Goal: Check status: Check status

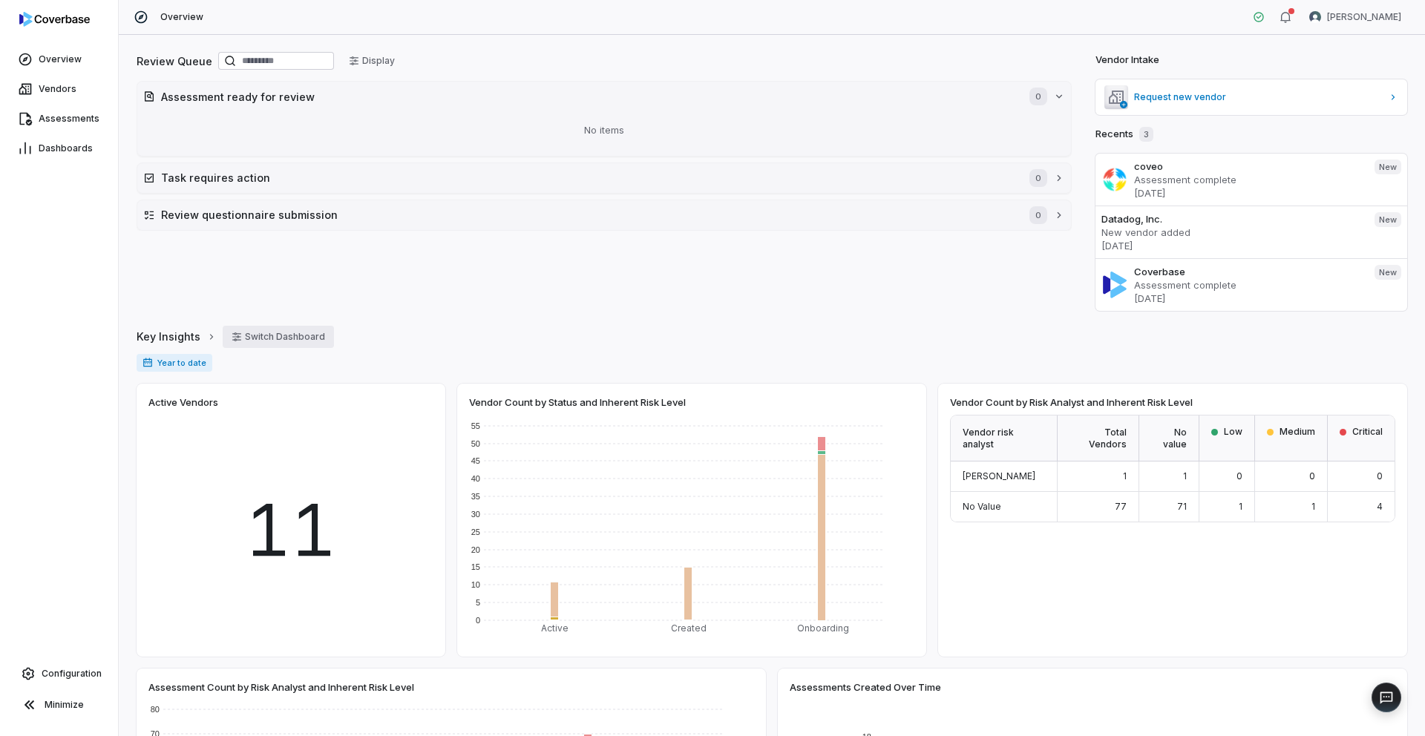
click at [247, 337] on button "Switch Dashboard" at bounding box center [278, 337] width 111 height 22
click at [394, 296] on div "Review Queue Display Assessment ready for review 0 No items Task requires actio…" at bounding box center [604, 180] width 935 height 261
click at [389, 60] on button "Display" at bounding box center [372, 61] width 64 height 22
click at [467, 198] on button "[PERSON_NAME]" at bounding box center [433, 203] width 125 height 22
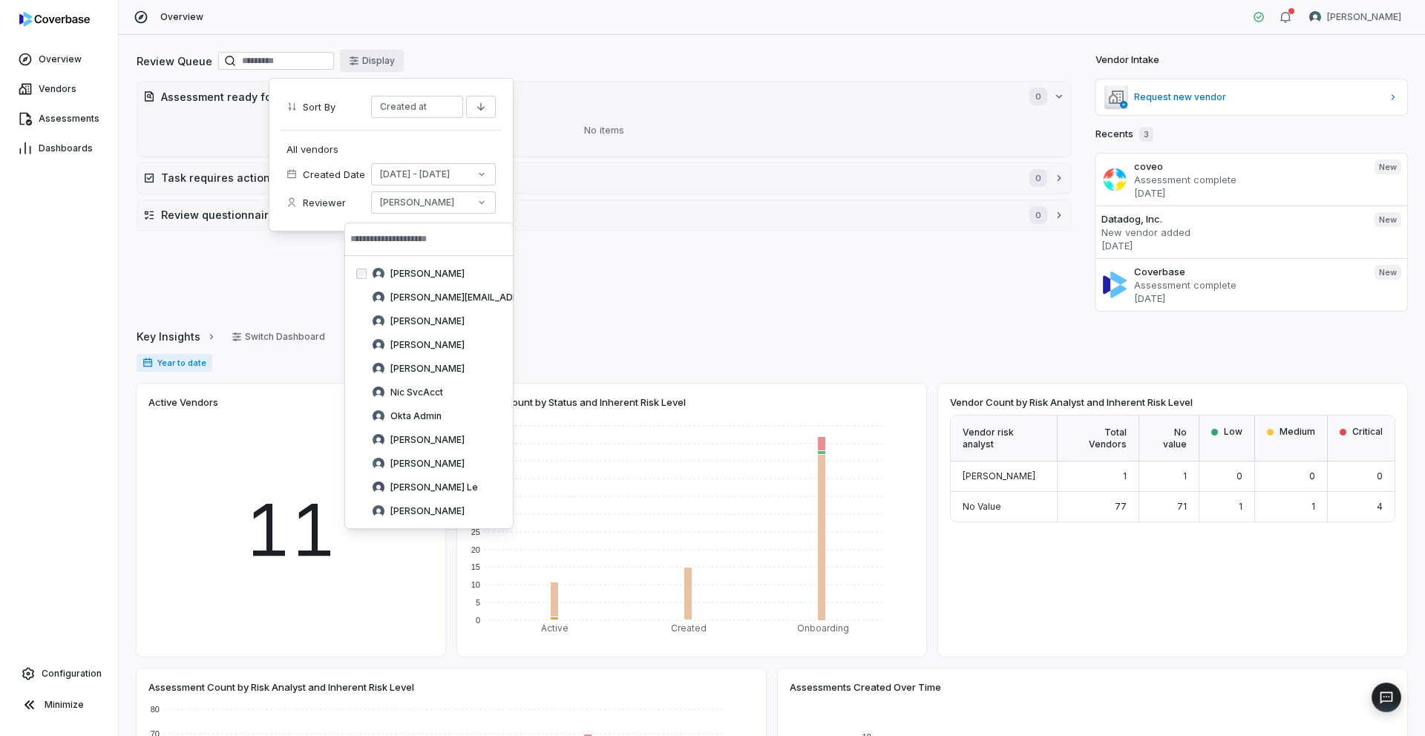
click at [476, 143] on div "All vendors Created Date [DATE] - [DATE] Reviewer [PERSON_NAME]" at bounding box center [391, 175] width 221 height 90
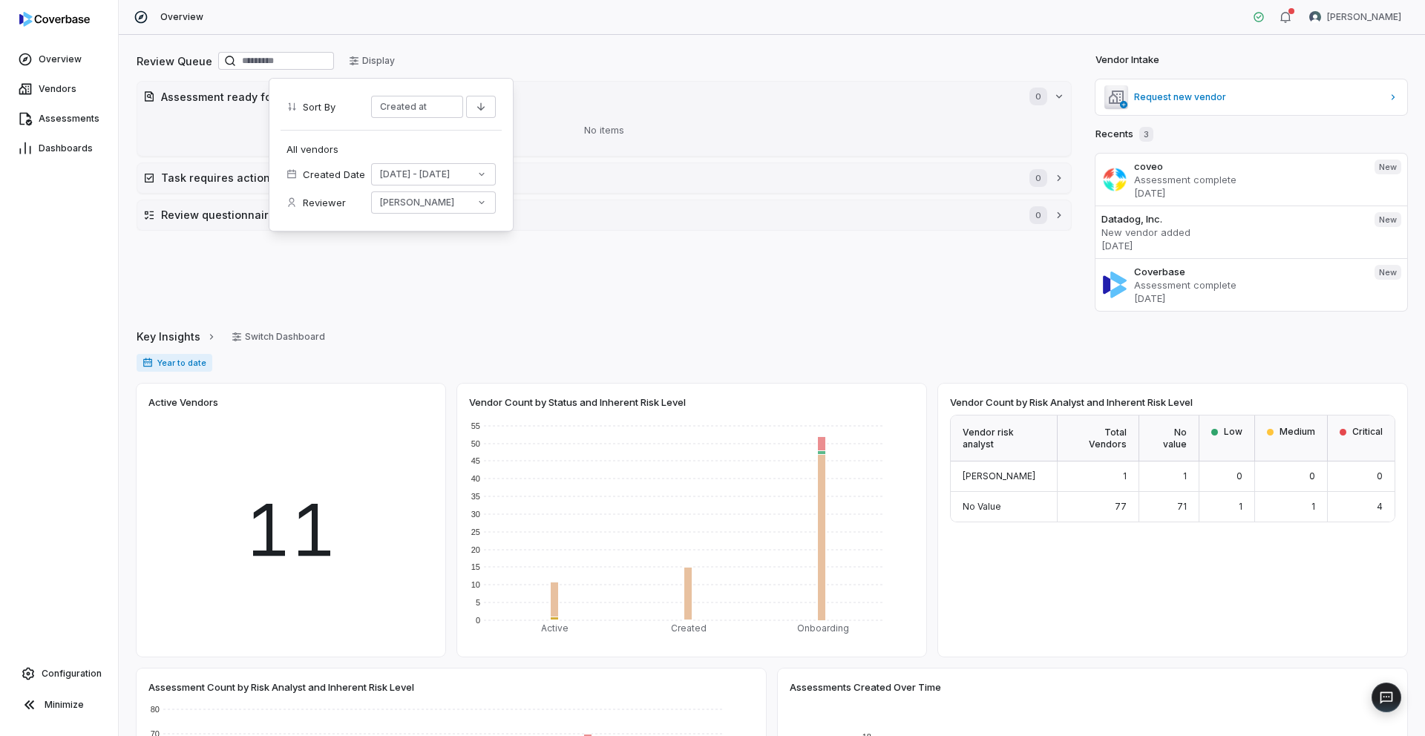
click at [558, 65] on div "Review Queue Display" at bounding box center [604, 62] width 935 height 25
click at [206, 338] on icon "button" at bounding box center [211, 337] width 10 height 10
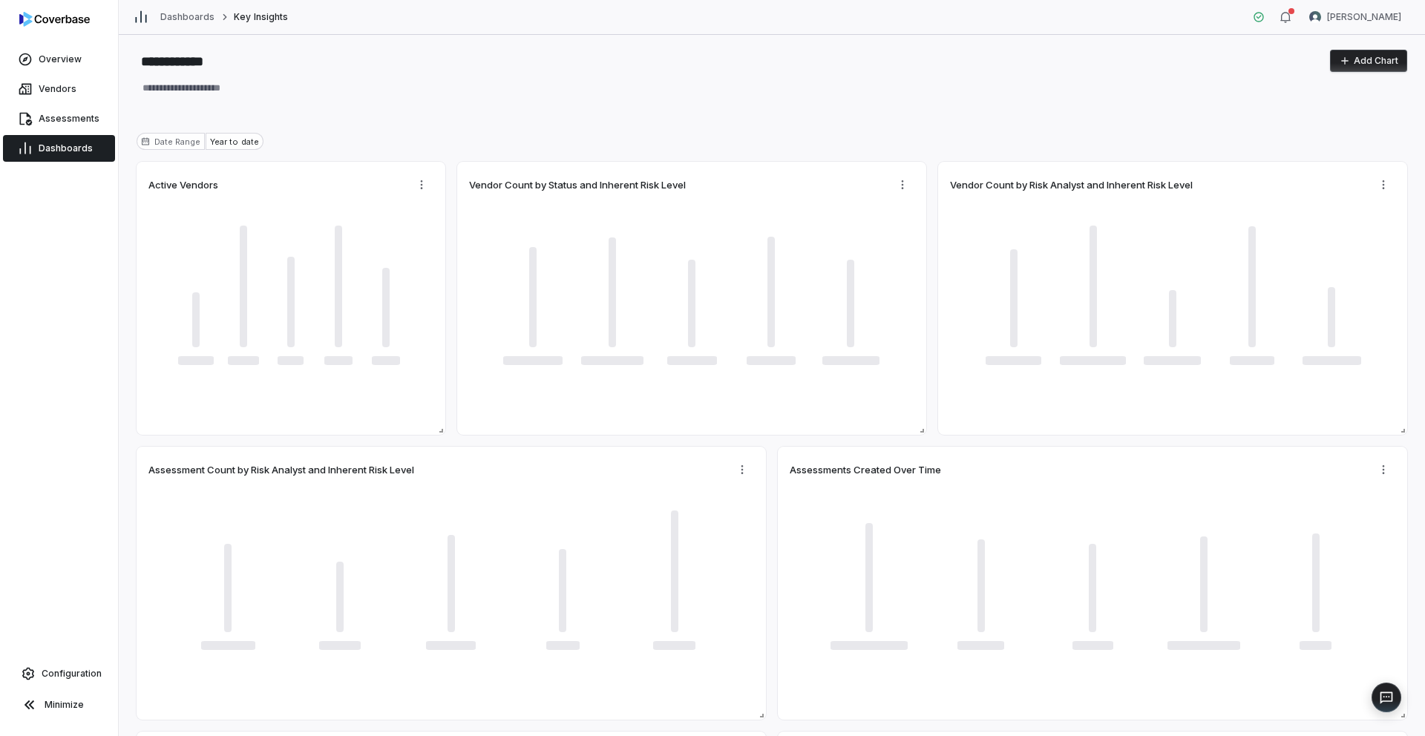
type textarea "*"
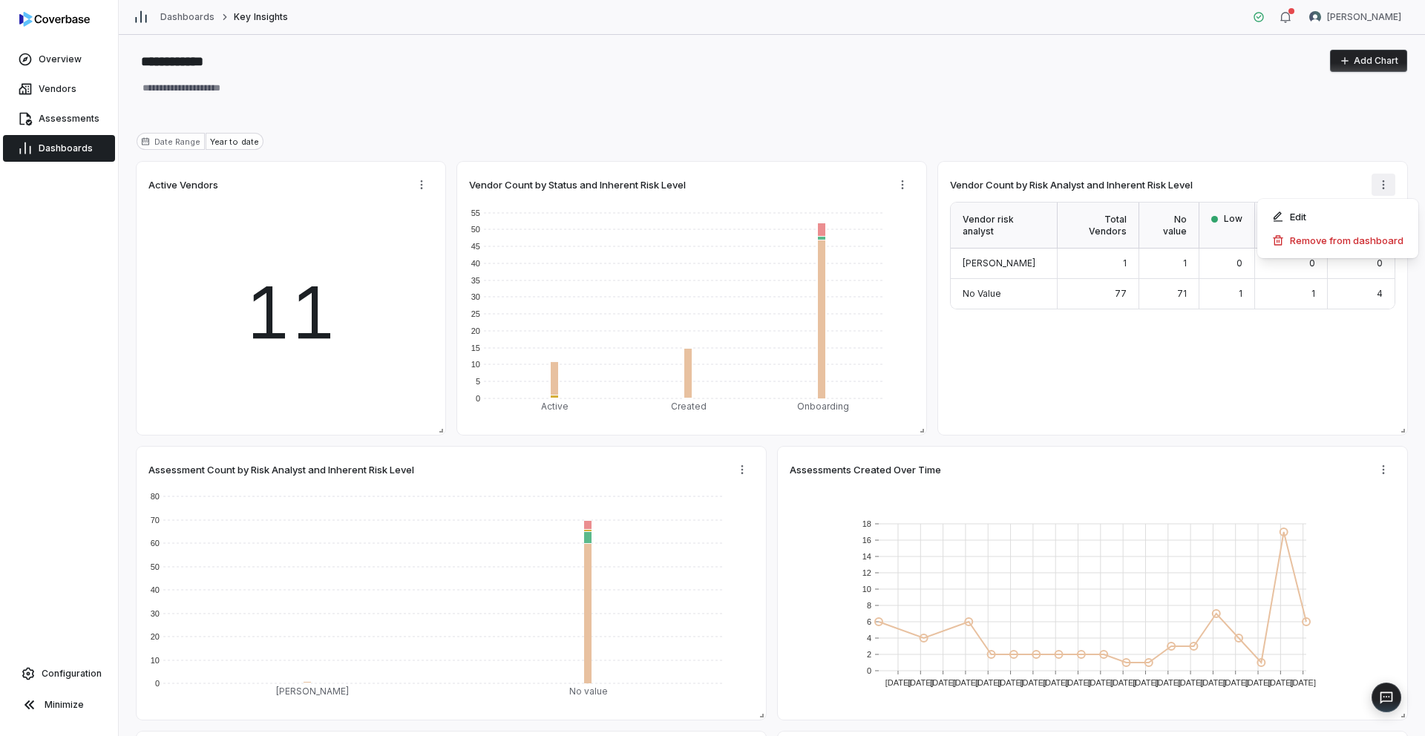
click at [1382, 190] on html "**********" at bounding box center [712, 368] width 1425 height 736
click at [1267, 167] on html "**********" at bounding box center [712, 368] width 1425 height 736
click at [60, 121] on span "Assessments" at bounding box center [69, 119] width 61 height 12
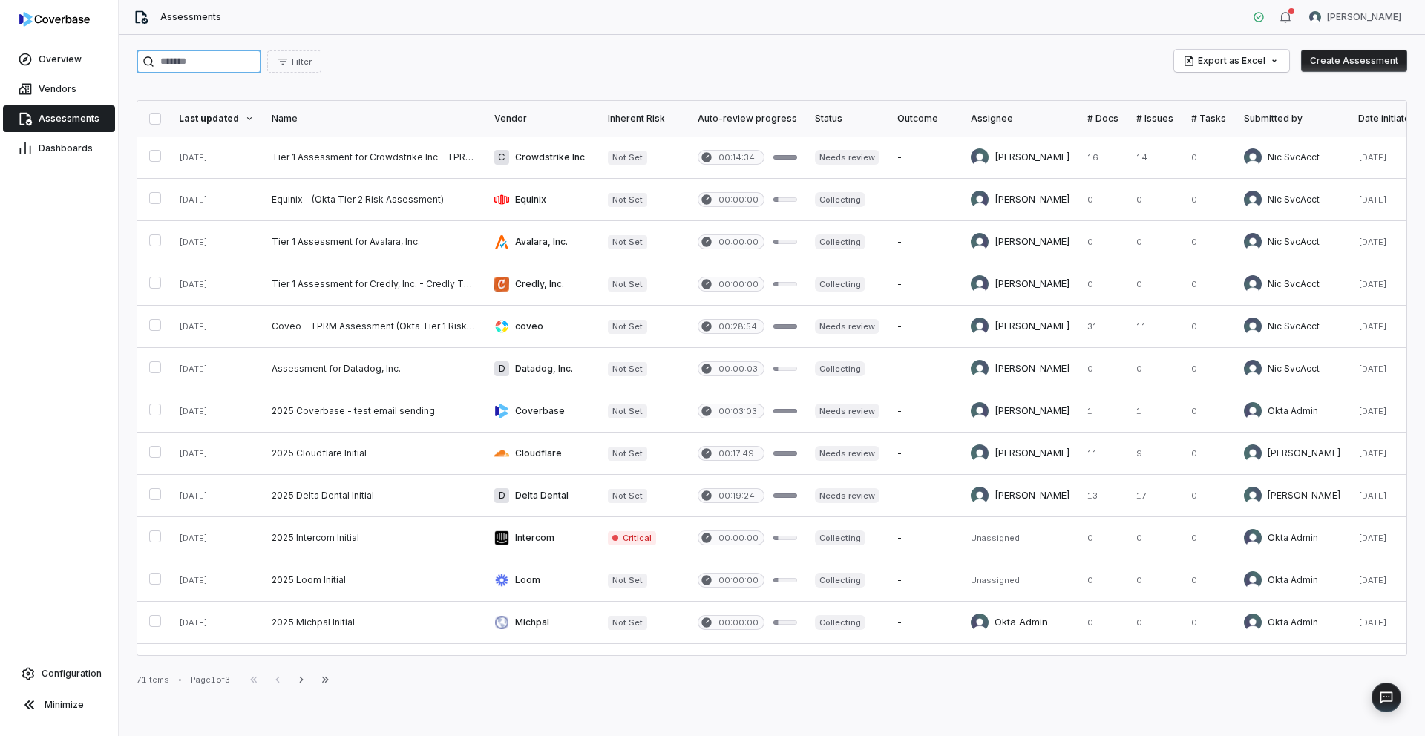
click at [213, 64] on input "search" at bounding box center [199, 62] width 125 height 24
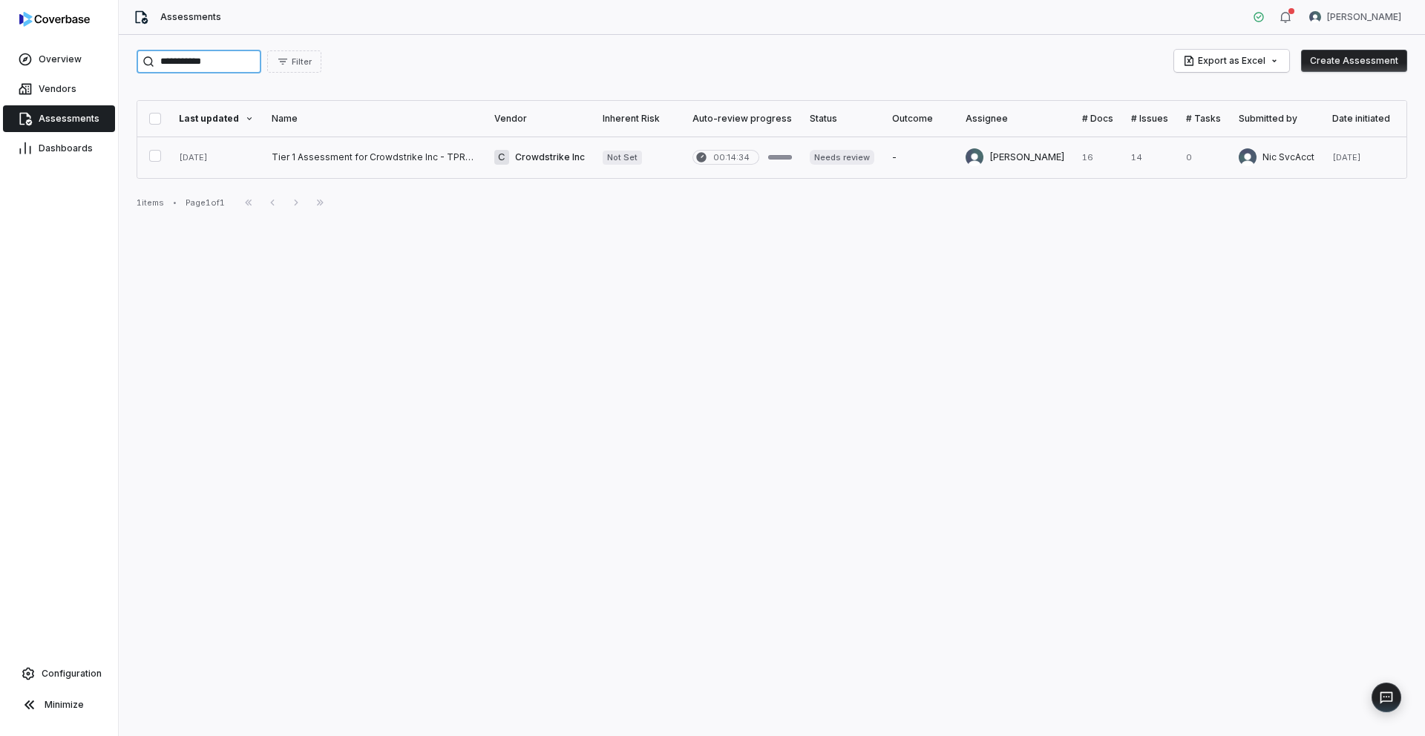
type input "**********"
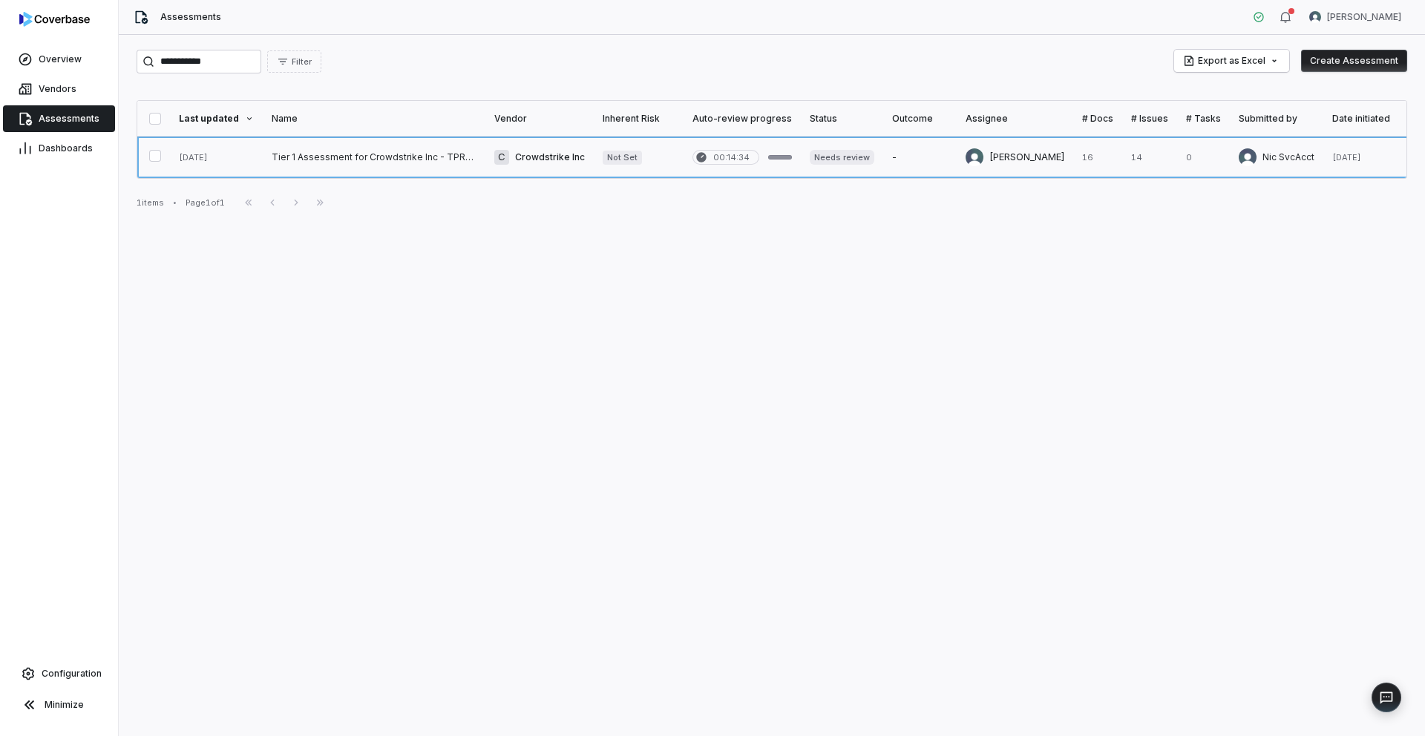
click at [307, 154] on link at bounding box center [374, 158] width 223 height 42
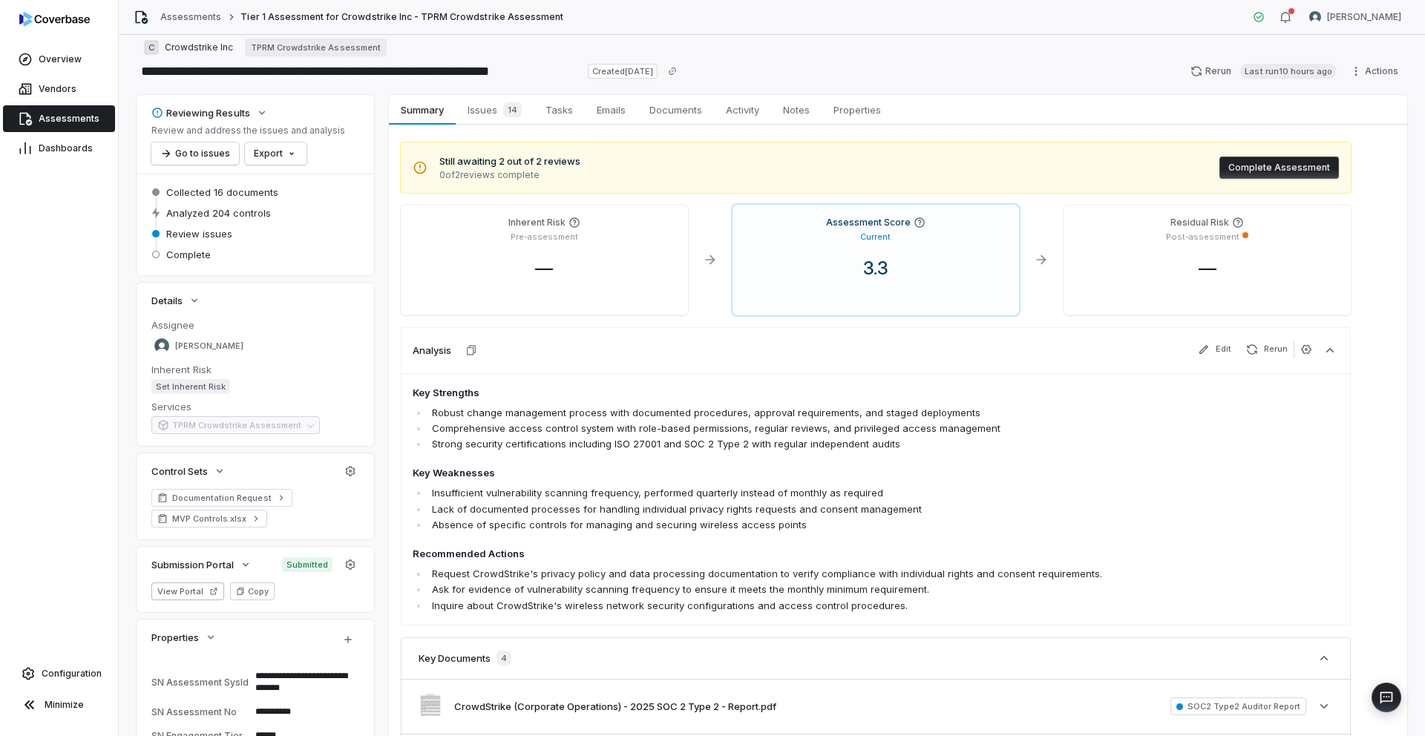
scroll to position [7, 0]
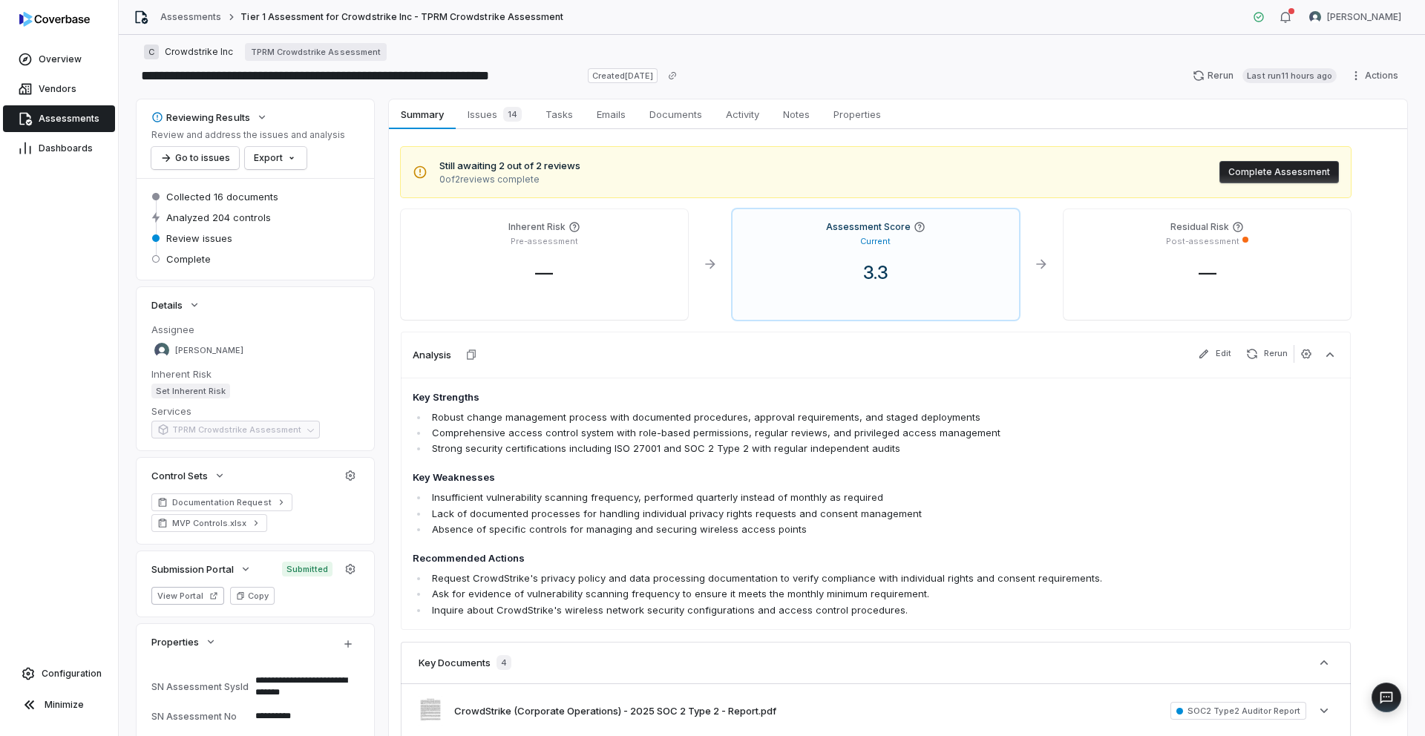
type textarea "*"
